Goal: Information Seeking & Learning: Learn about a topic

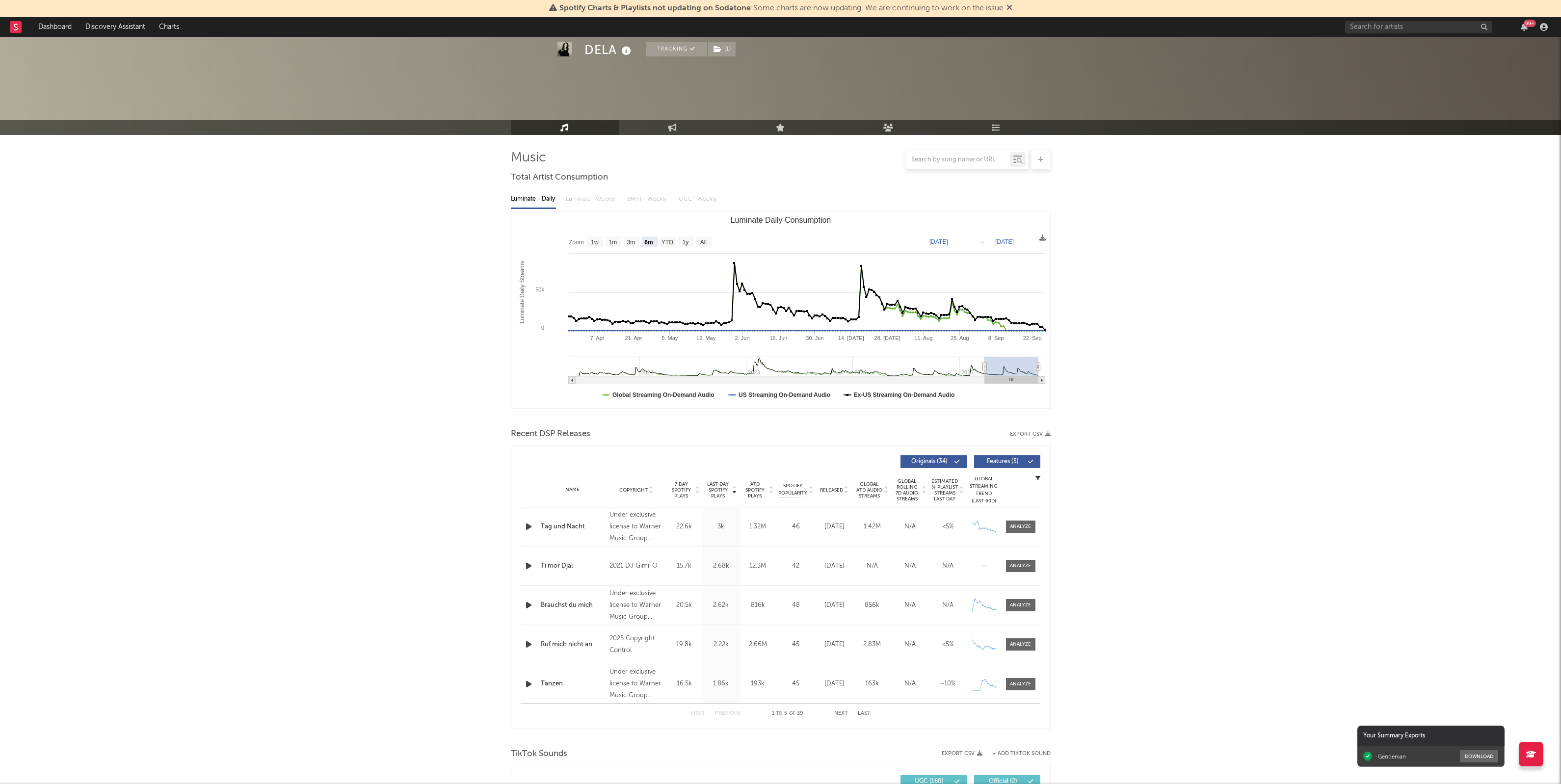
select select "6m"
select select "1w"
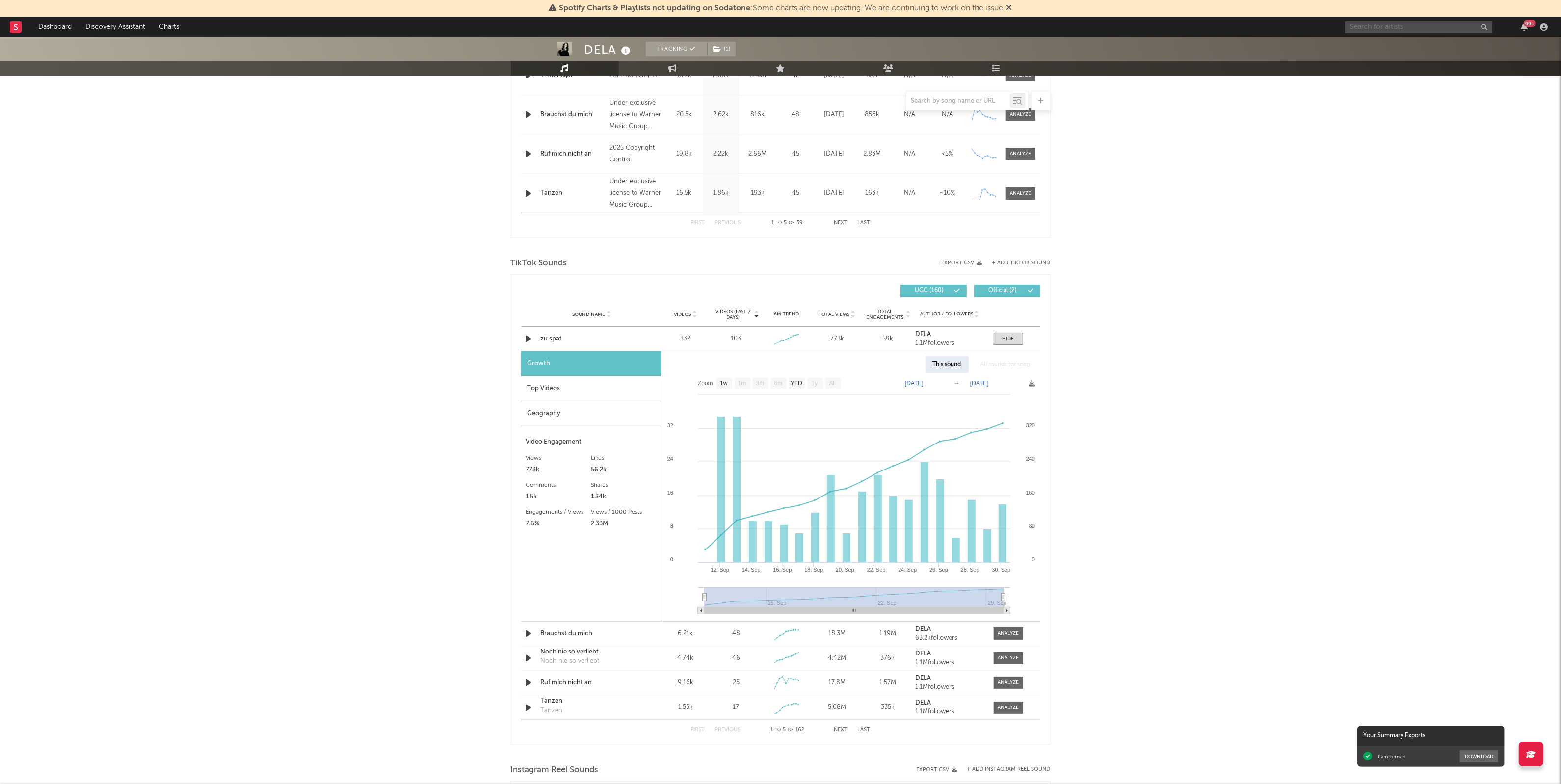
click at [1390, 26] on input "text" at bounding box center [1419, 28] width 147 height 12
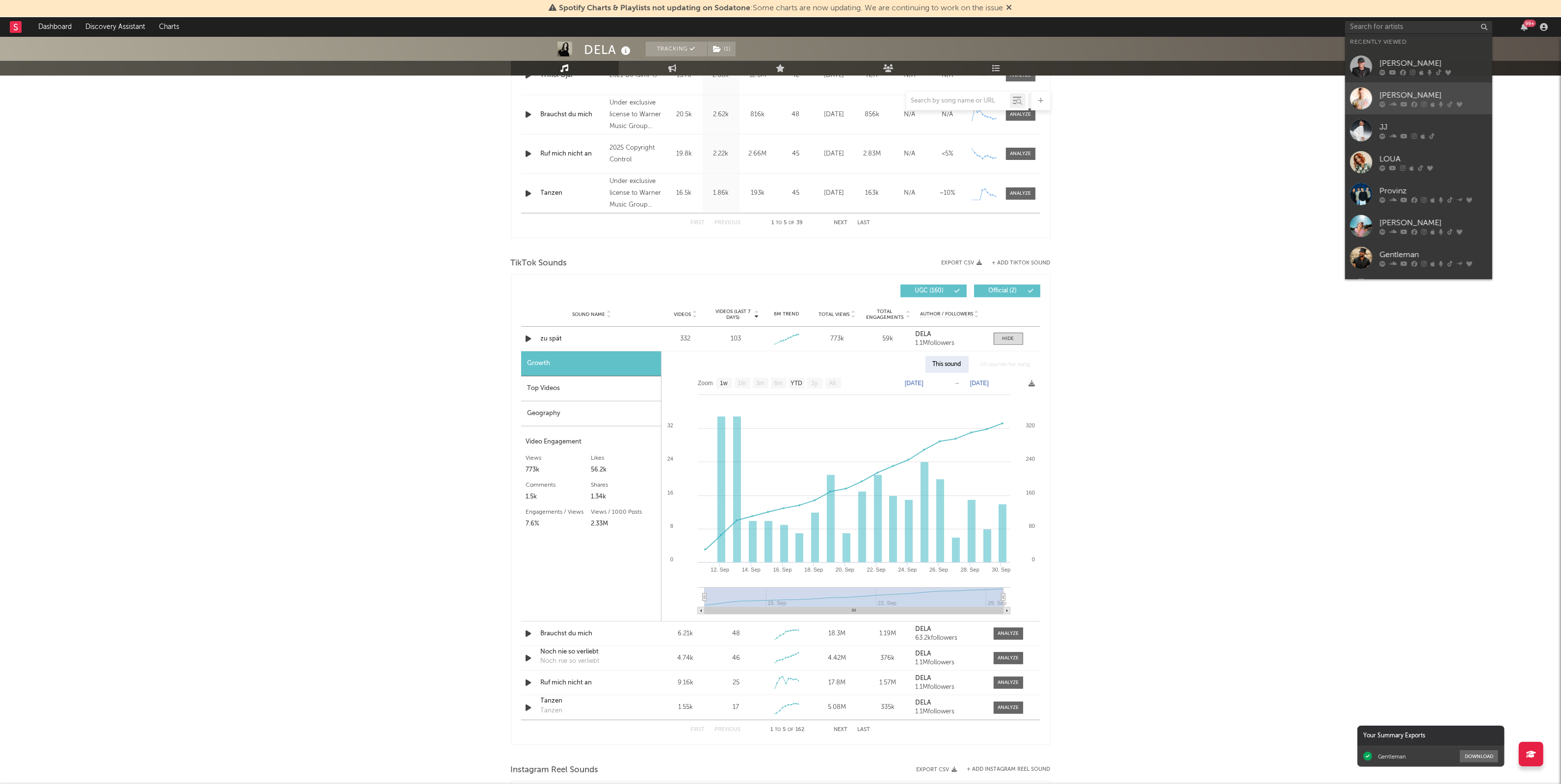
click at [1412, 93] on div "[PERSON_NAME]" at bounding box center [1433, 95] width 108 height 11
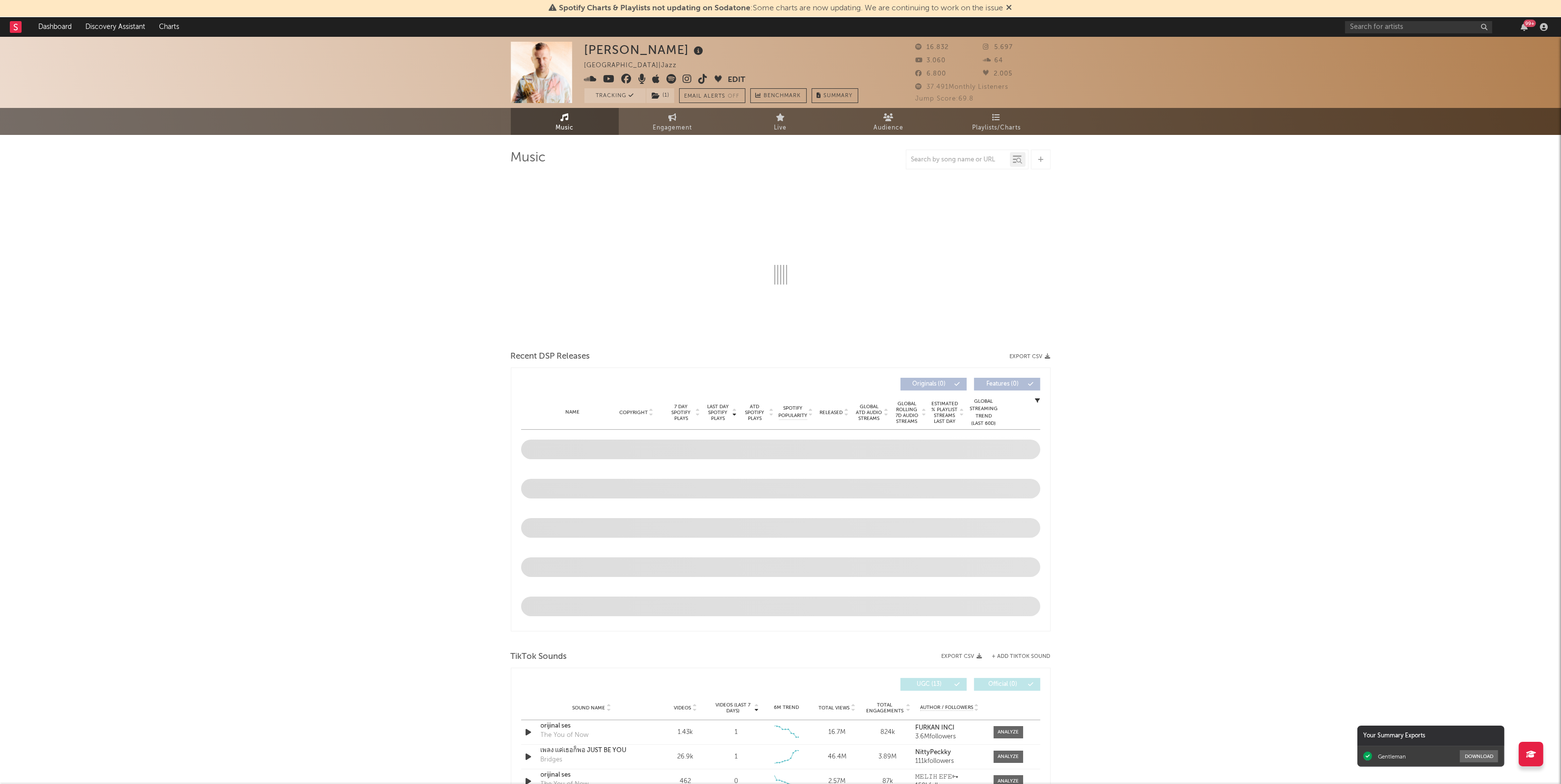
click at [1357, 256] on div "[PERSON_NAME] [GEOGRAPHIC_DATA] | Jazz Edit Tracking ( 1 ) Email Alerts Off Ben…" at bounding box center [780, 729] width 1561 height 1385
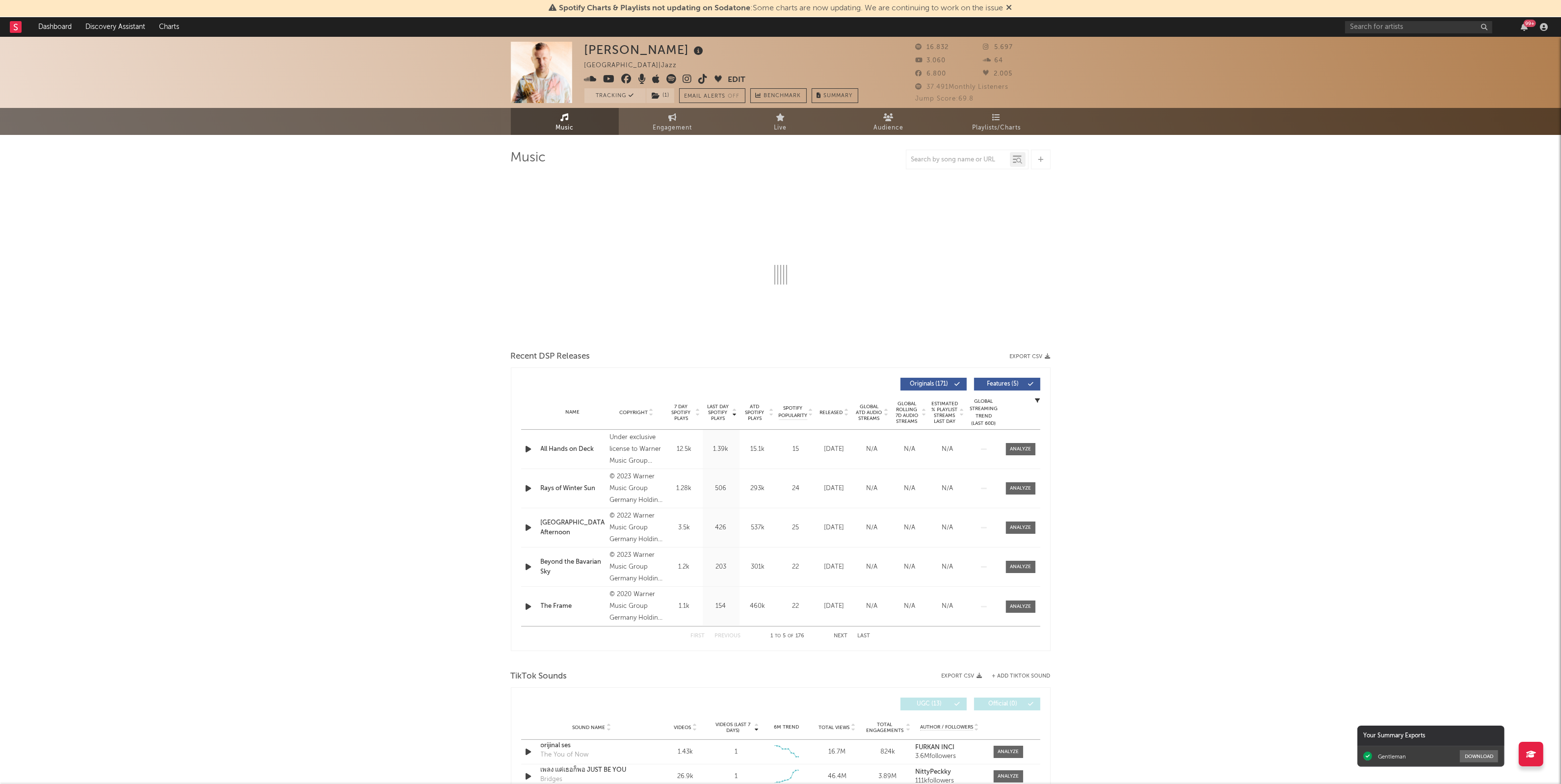
select select "6m"
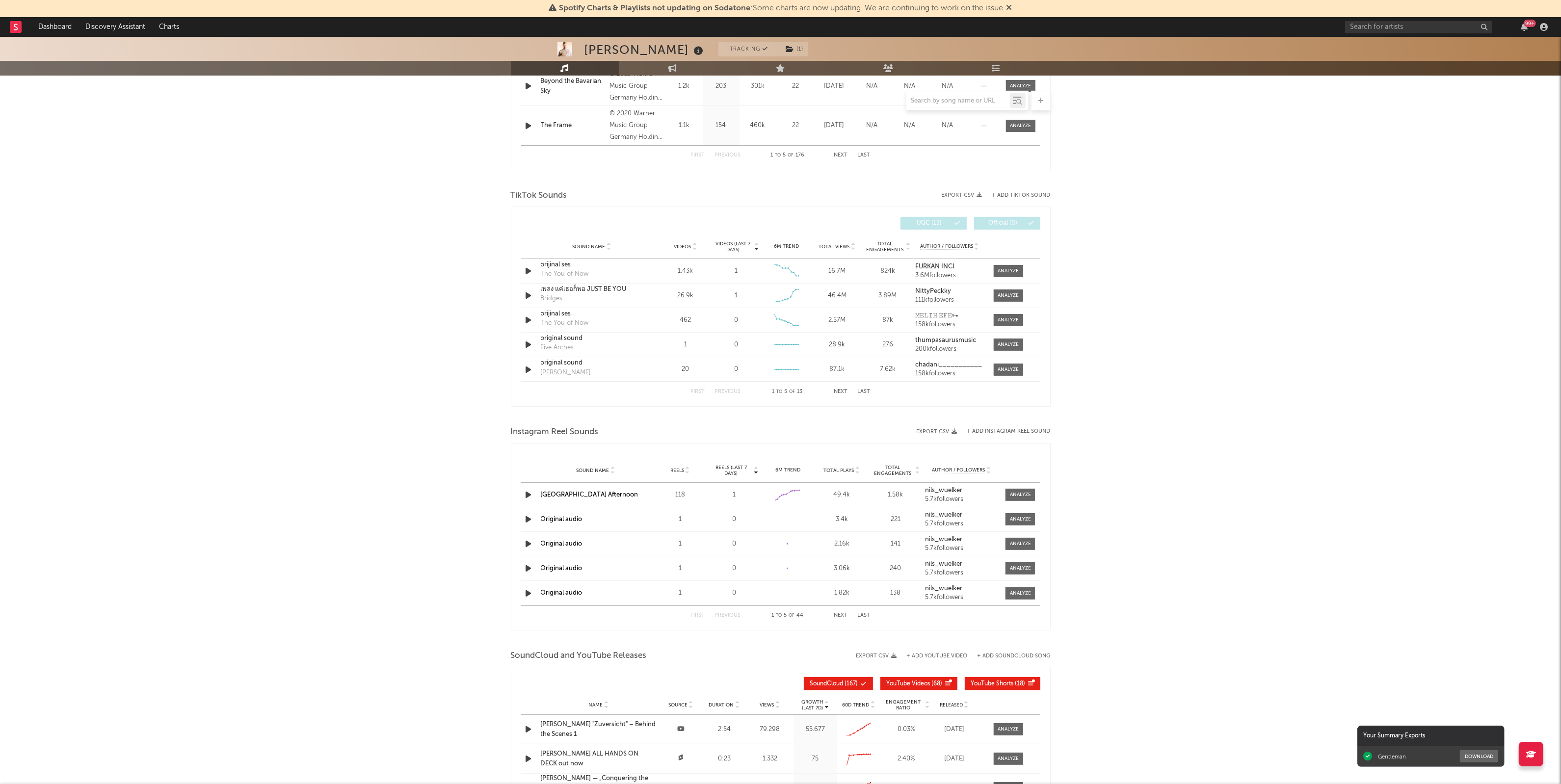
scroll to position [735, 0]
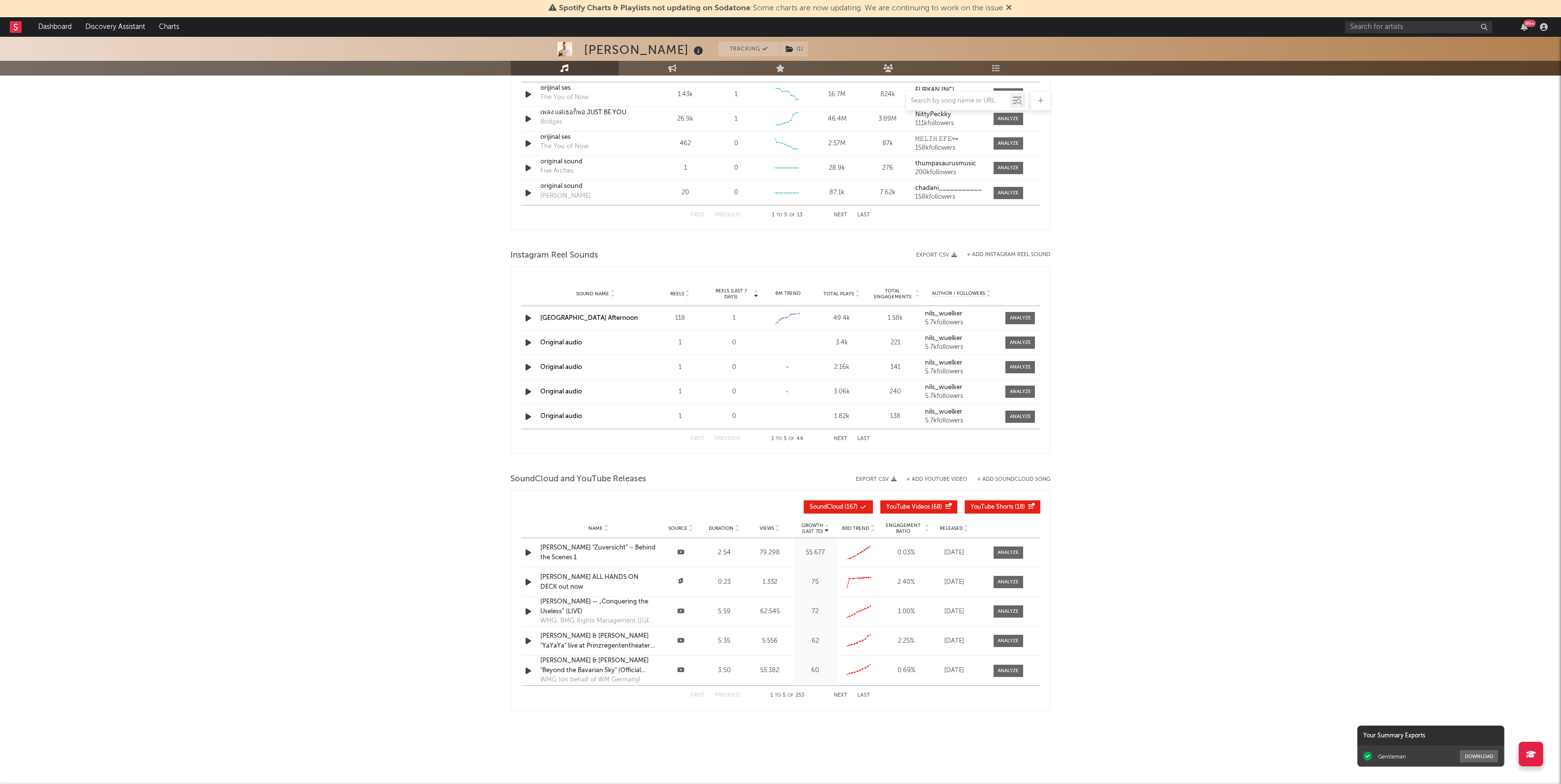
click at [1229, 513] on div "[PERSON_NAME] Tracking ( 1 ) [GEOGRAPHIC_DATA] | Jazz Edit Tracking ( 1 ) Email…" at bounding box center [780, 43] width 1561 height 1482
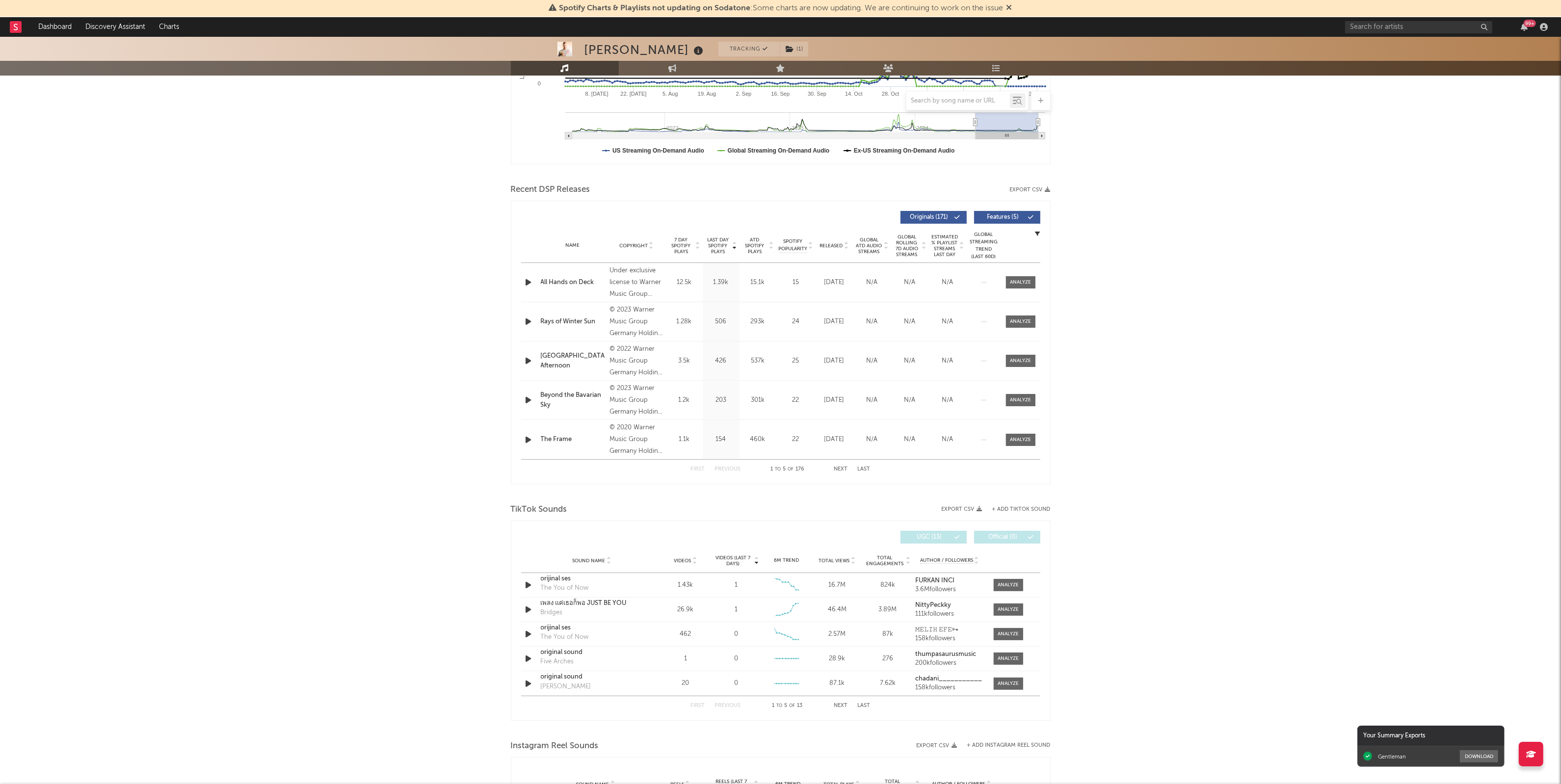
scroll to position [0, 0]
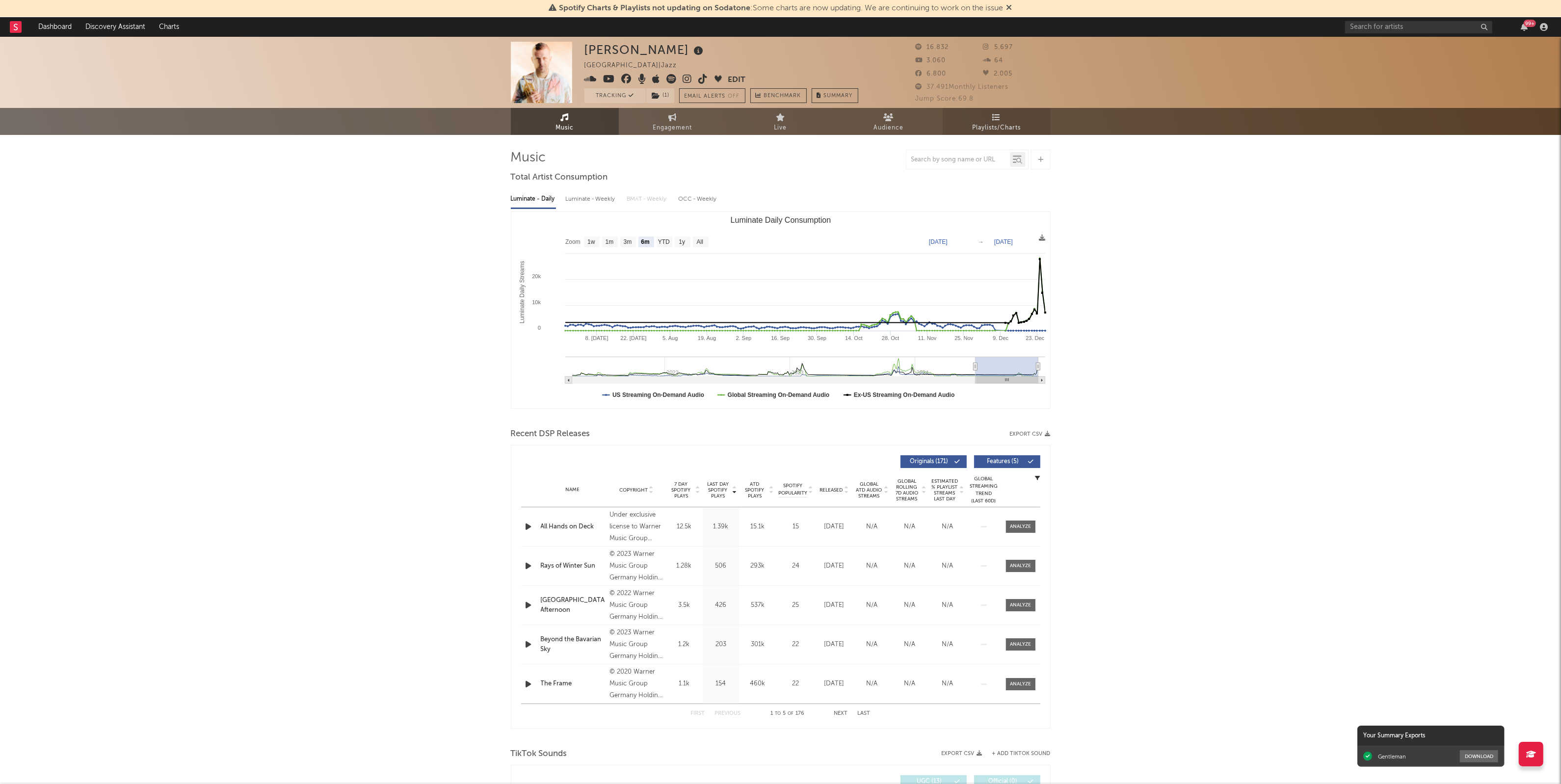
click at [993, 126] on span "Playlists/Charts" at bounding box center [996, 128] width 48 height 11
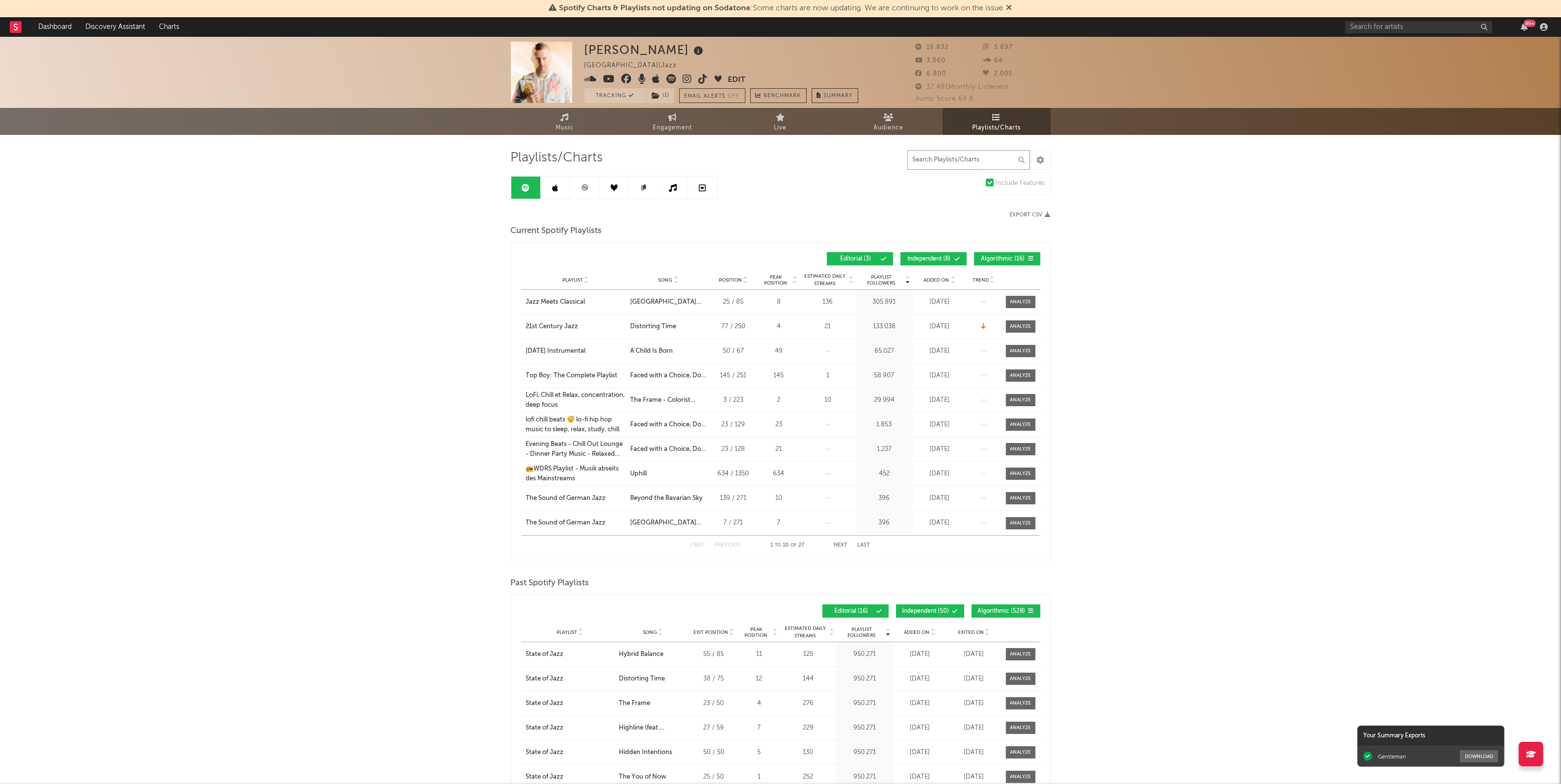
click at [937, 158] on input "text" at bounding box center [969, 160] width 123 height 20
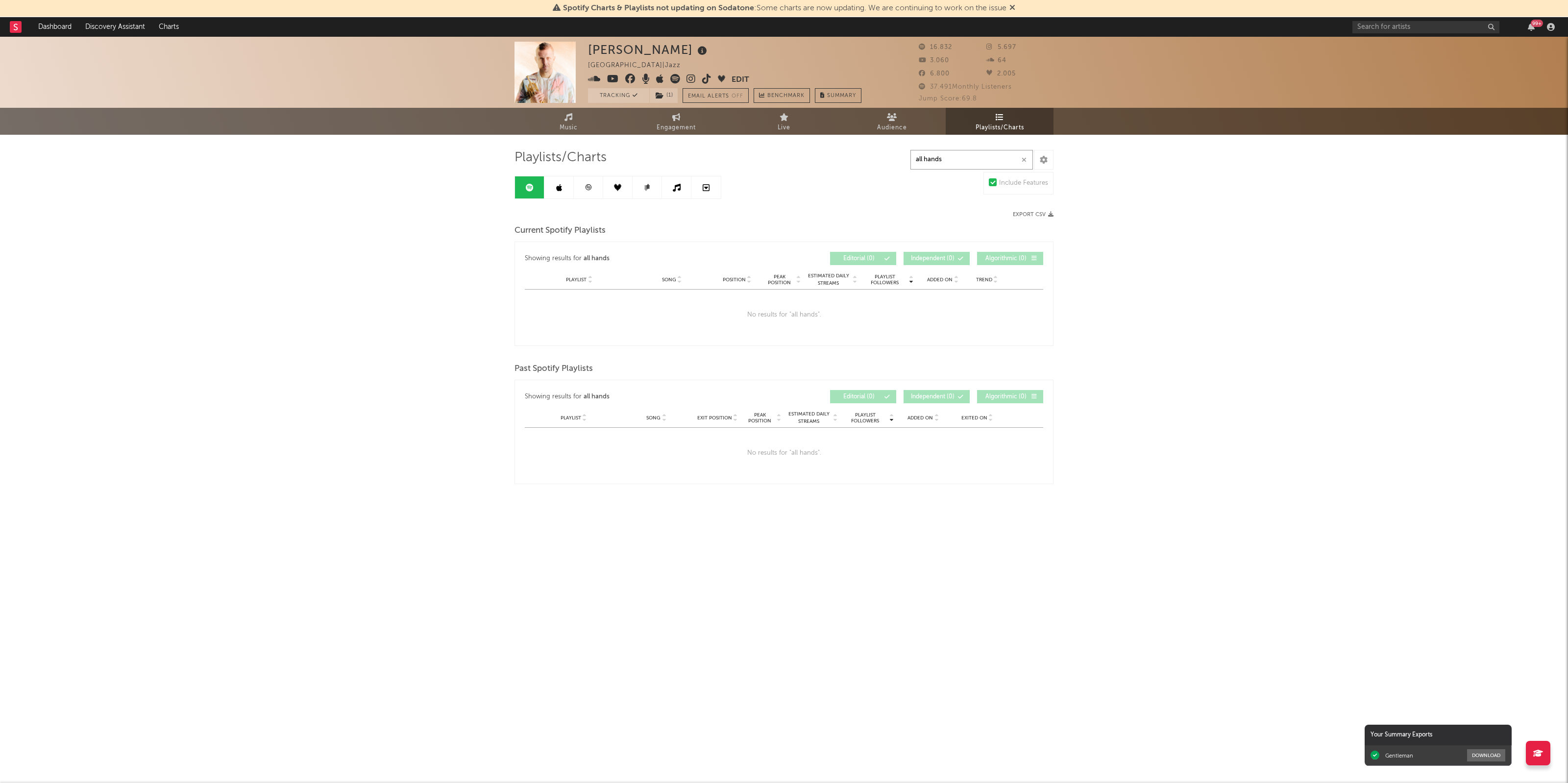
type input "all hands"
click at [561, 190] on icon at bounding box center [559, 187] width 6 height 8
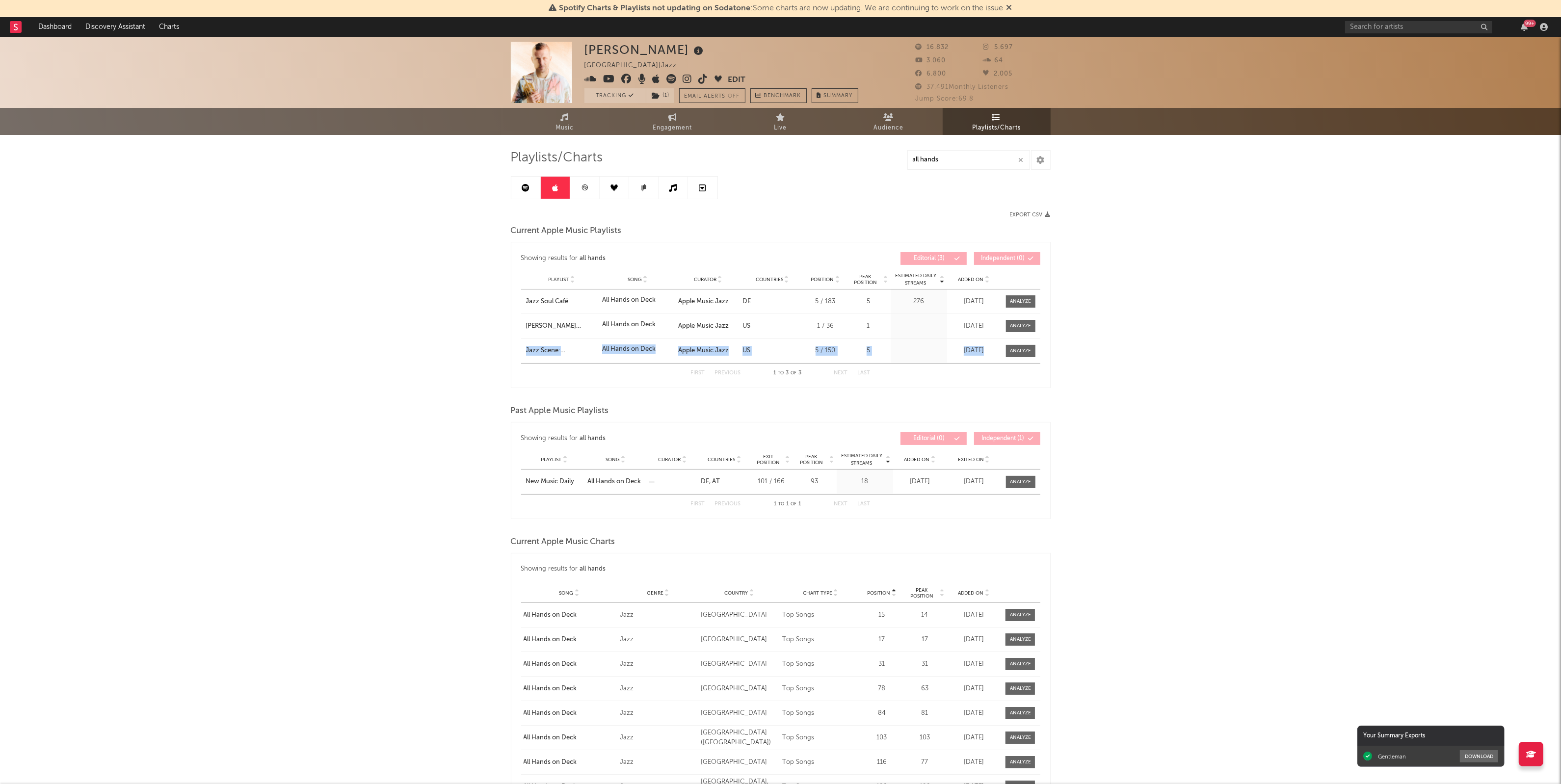
click at [1163, 338] on div "[PERSON_NAME] [GEOGRAPHIC_DATA] | Jazz Edit Tracking ( 1 ) Email Alerts Off Ben…" at bounding box center [780, 645] width 1561 height 1218
click at [1036, 513] on div "First Previous 1 to 1 of 1 Next Last" at bounding box center [780, 504] width 519 height 20
click at [1155, 516] on div "[PERSON_NAME] [GEOGRAPHIC_DATA] | Jazz Edit Tracking ( 1 ) Email Alerts Off Ben…" at bounding box center [780, 645] width 1561 height 1218
click at [1164, 200] on div "[PERSON_NAME] [GEOGRAPHIC_DATA] | Jazz Edit Tracking ( 1 ) Email Alerts Off Ben…" at bounding box center [780, 645] width 1561 height 1218
